Goal: Information Seeking & Learning: Learn about a topic

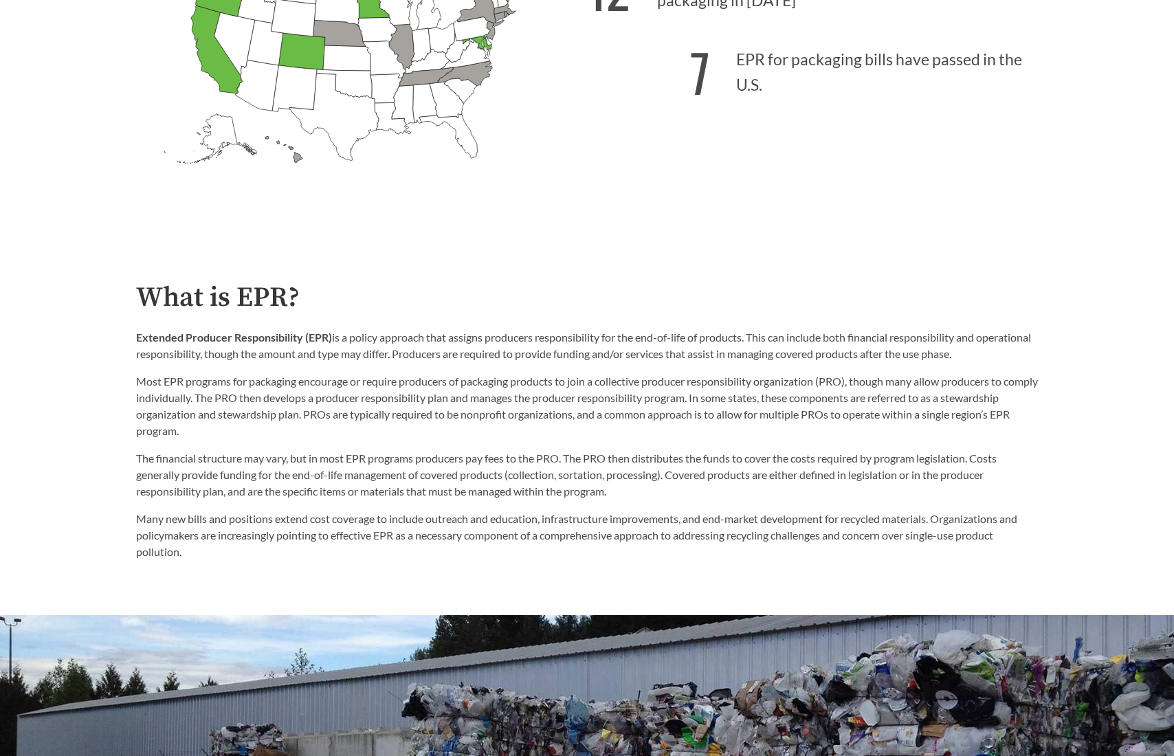
scroll to position [550, 0]
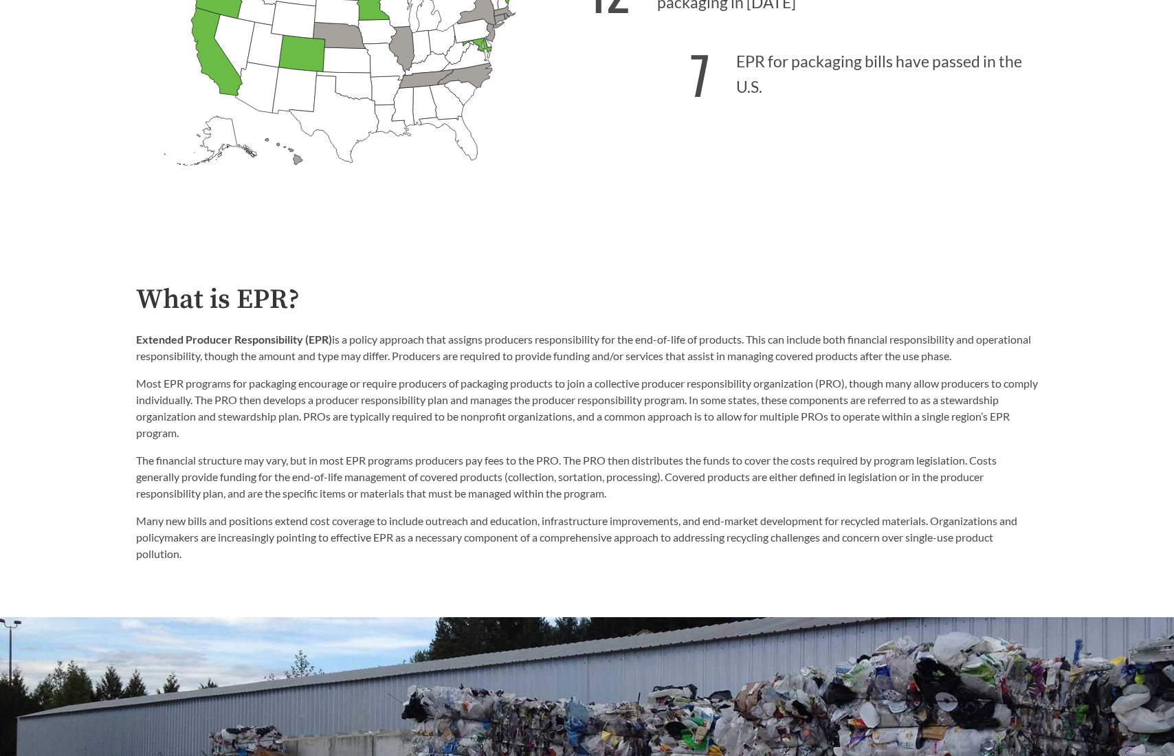
drag, startPoint x: 137, startPoint y: 353, endPoint x: 188, endPoint y: 356, distance: 51.0
click at [137, 353] on p "Extended Producer Responsibility (EPR) is a policy approach that assigns produc…" at bounding box center [587, 347] width 902 height 33
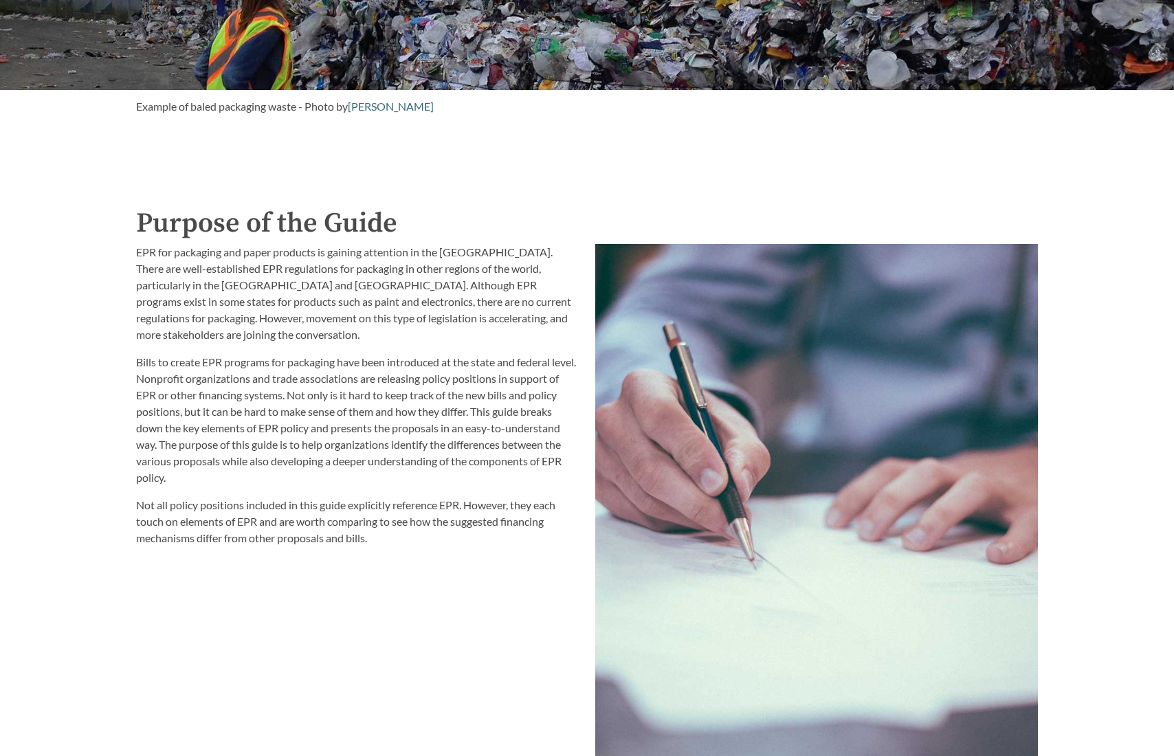
scroll to position [1375, 0]
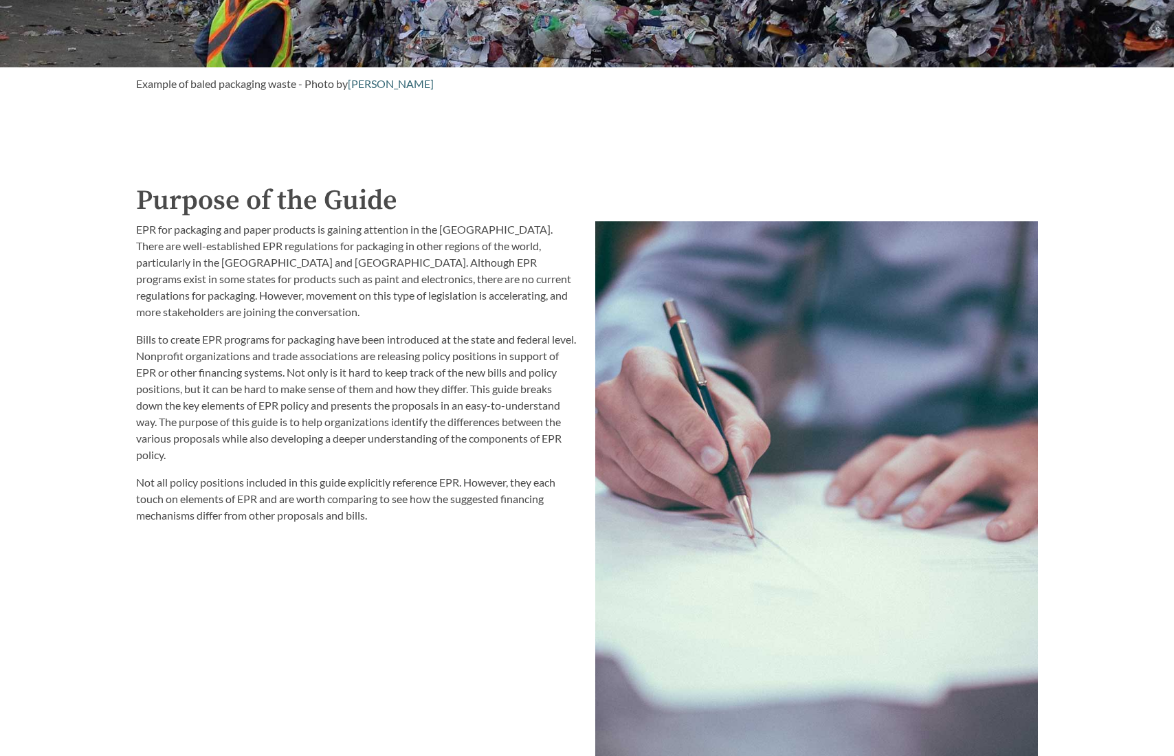
click at [323, 359] on p "Bills to create EPR programs for packaging have been introduced at the state an…" at bounding box center [357, 397] width 443 height 132
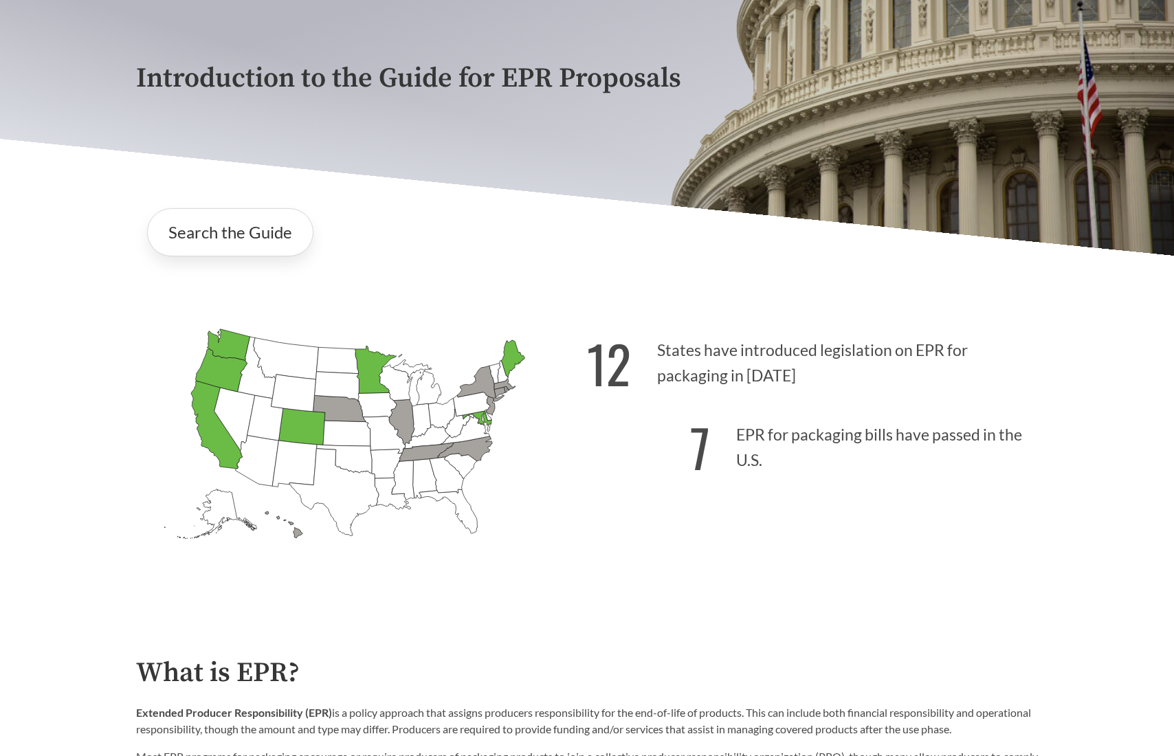
scroll to position [186, 0]
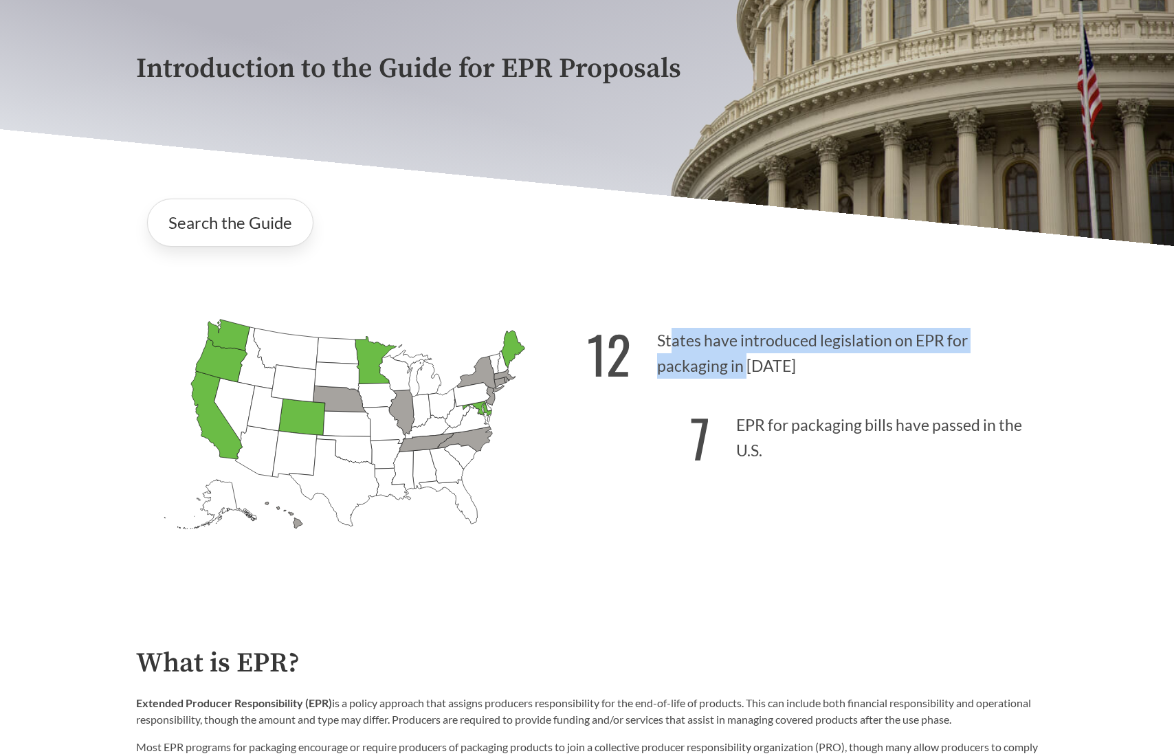
drag, startPoint x: 671, startPoint y: 351, endPoint x: 763, endPoint y: 404, distance: 105.6
click at [748, 377] on p "12 States have introduced legislation on EPR for packaging in [DATE]" at bounding box center [812, 349] width 451 height 85
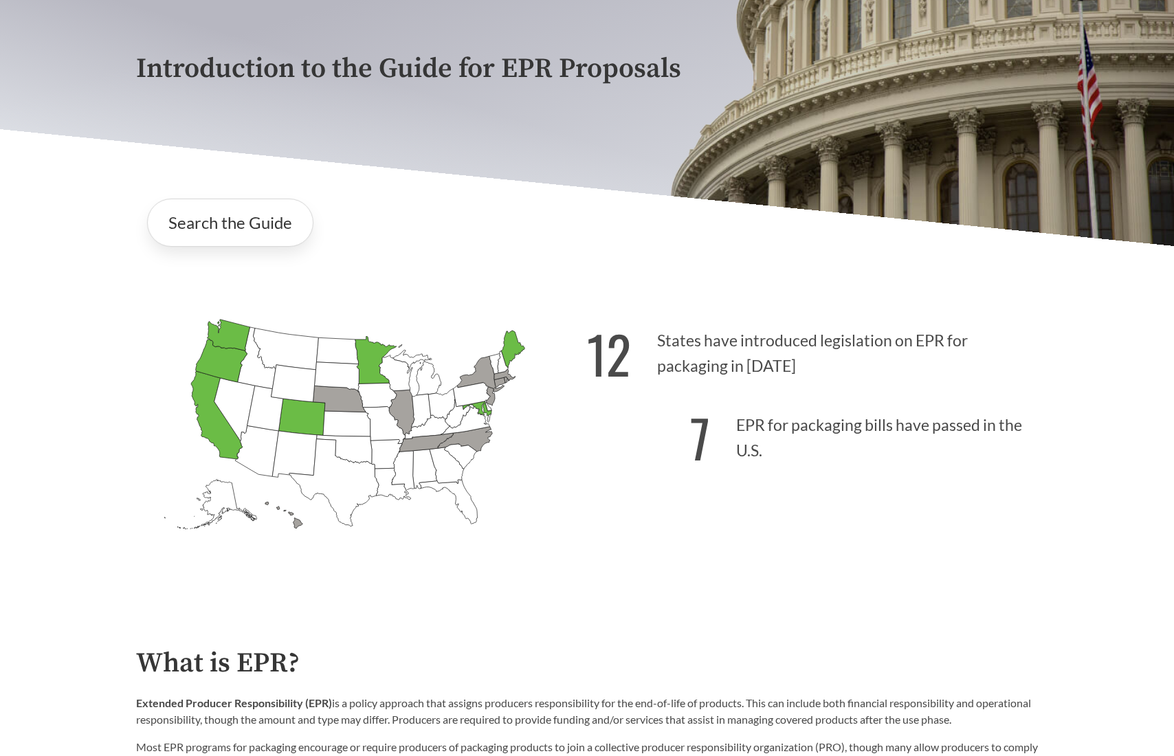
click at [219, 414] on icon "[US_STATE] Passed: 1" at bounding box center [217, 415] width 52 height 88
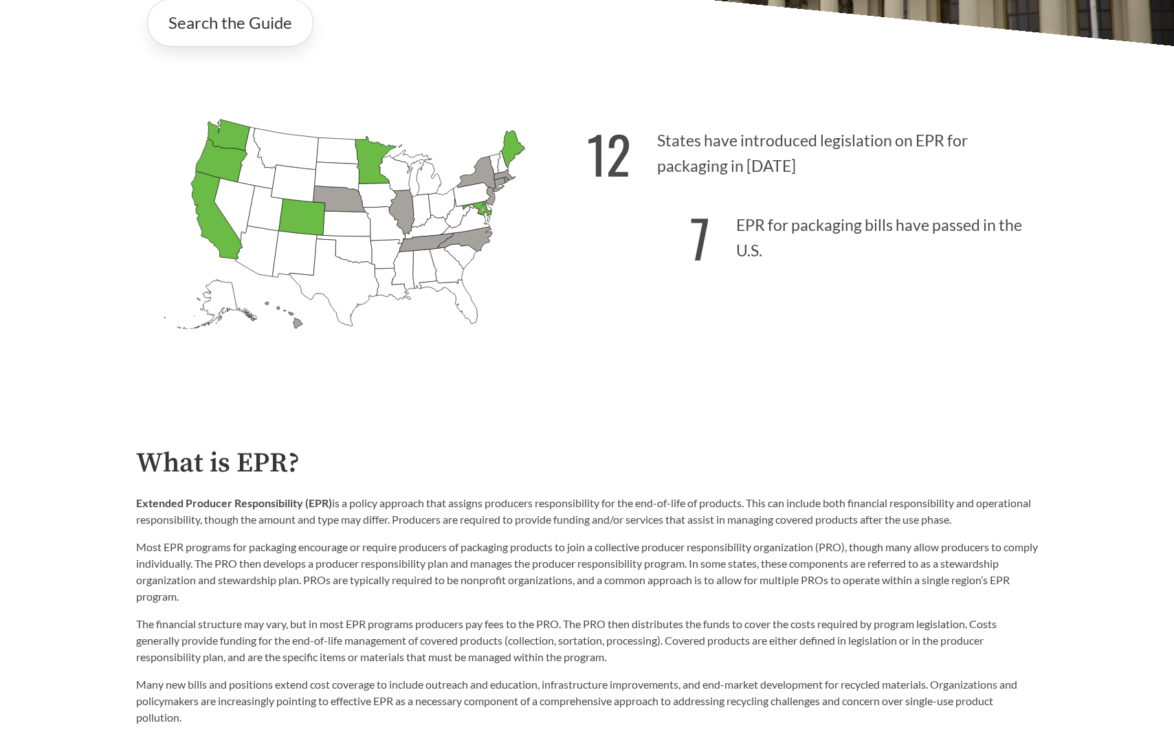
scroll to position [255, 0]
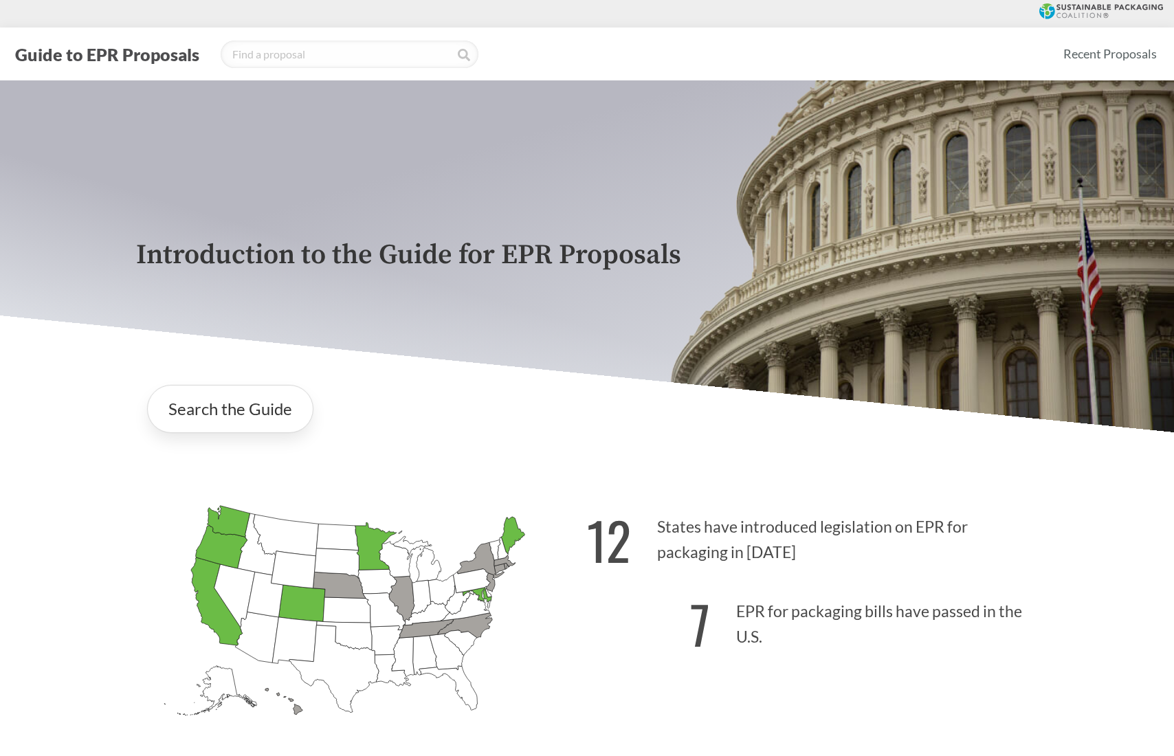
click at [113, 414] on div "Introduction to the Guide for EPR Proposals" at bounding box center [587, 256] width 1174 height 352
